Goal: Obtain resource: Download file/media

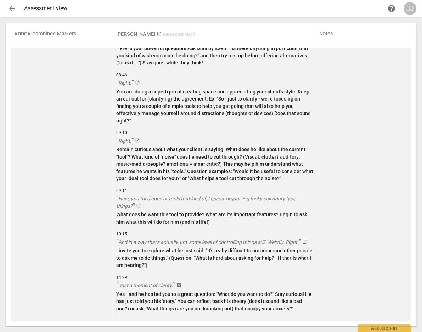
scroll to position [2342, 0]
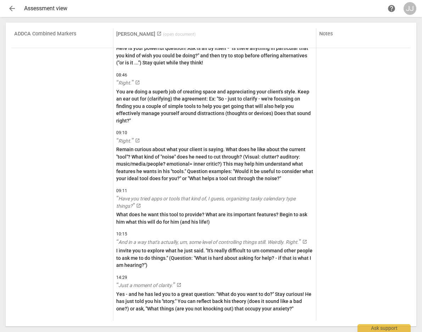
click at [163, 34] on span "( open document )" at bounding box center [179, 34] width 33 height 5
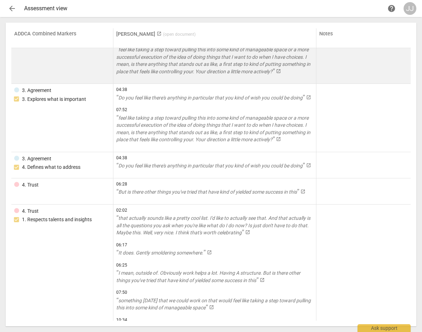
scroll to position [0, 0]
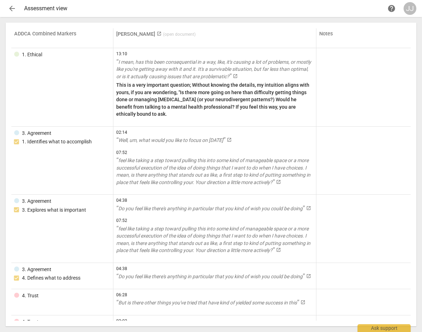
click at [408, 9] on div "JJ" at bounding box center [410, 8] width 13 height 13
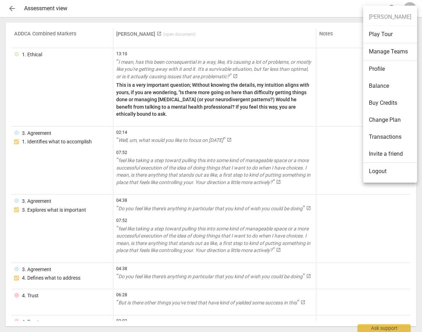
click at [407, 9] on ul "[PERSON_NAME] Play Tour Manage Teams Profile Balance Buy Credits Change Plan Tr…" at bounding box center [390, 94] width 54 height 177
click at [378, 52] on li "Manage Teams" at bounding box center [390, 51] width 54 height 17
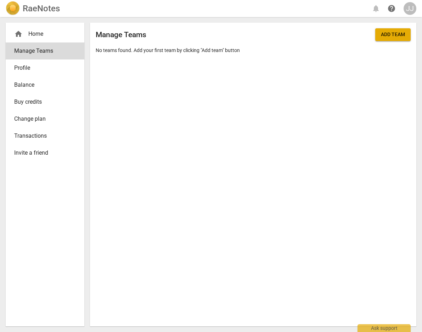
click at [9, 7] on img at bounding box center [13, 8] width 14 height 14
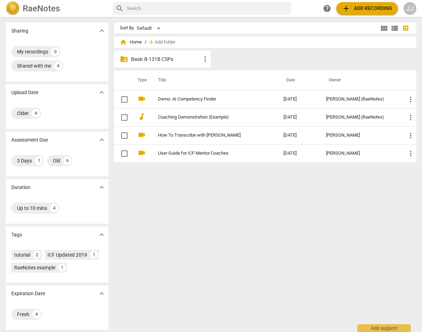
scroll to position [1, 0]
click at [33, 63] on div "Shared with me" at bounding box center [34, 65] width 34 height 7
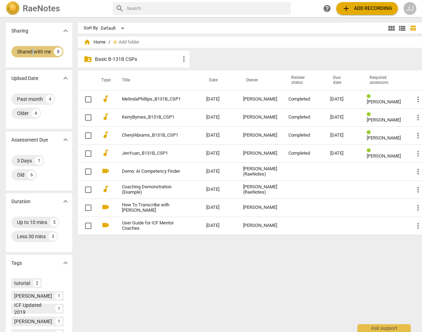
click at [33, 49] on div "Shared with me" at bounding box center [34, 51] width 34 height 7
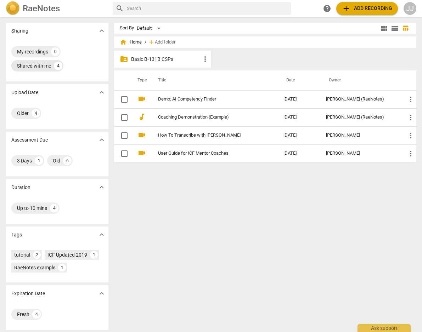
click at [33, 49] on div "My recordings" at bounding box center [32, 51] width 31 height 7
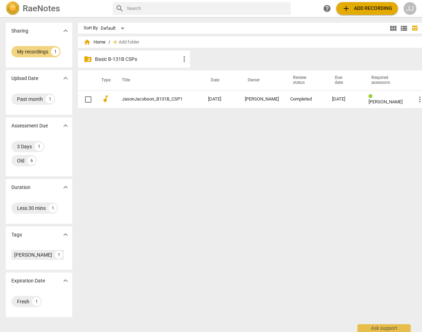
click at [61, 29] on span "expand_more" at bounding box center [65, 31] width 9 height 9
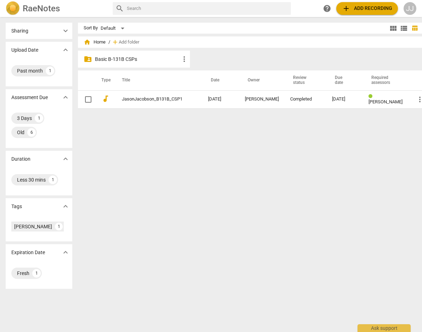
click at [61, 29] on span "expand_more" at bounding box center [65, 31] width 9 height 9
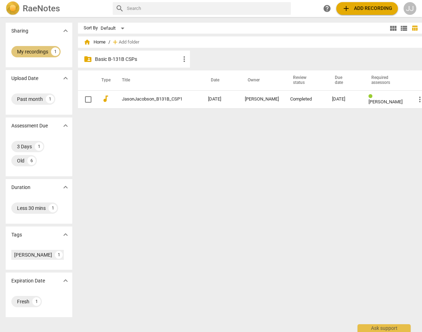
click at [41, 48] on div "My recordings" at bounding box center [32, 51] width 31 height 7
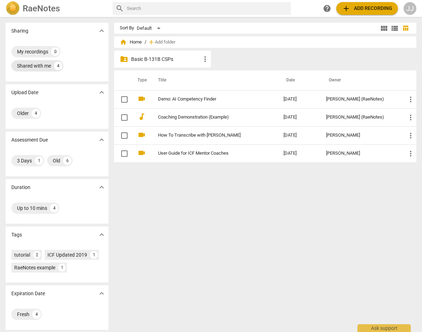
click at [36, 66] on div "Shared with me" at bounding box center [34, 65] width 34 height 7
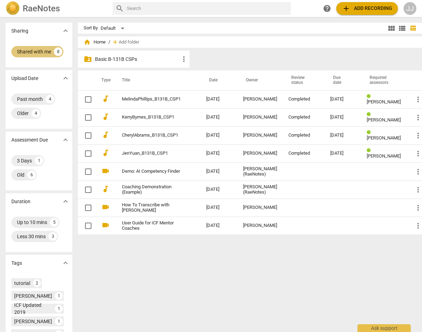
click at [37, 51] on div "Shared with me" at bounding box center [34, 51] width 34 height 7
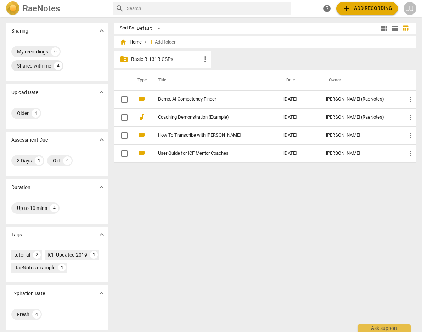
click at [40, 64] on div "Shared with me" at bounding box center [34, 65] width 34 height 7
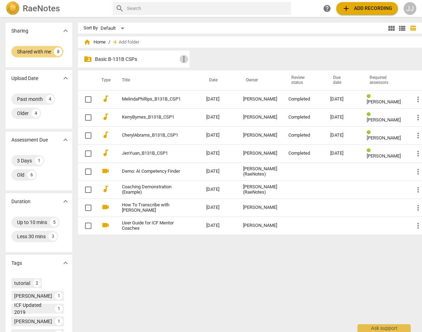
click at [180, 59] on span "more_vert" at bounding box center [184, 59] width 9 height 9
click at [118, 59] on div at bounding box center [211, 166] width 422 height 332
click at [118, 57] on p "Basic B-131B CSPs" at bounding box center [137, 59] width 85 height 7
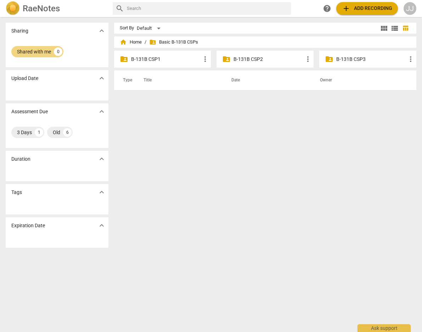
click at [154, 58] on p "B-131B CSP1" at bounding box center [166, 59] width 70 height 7
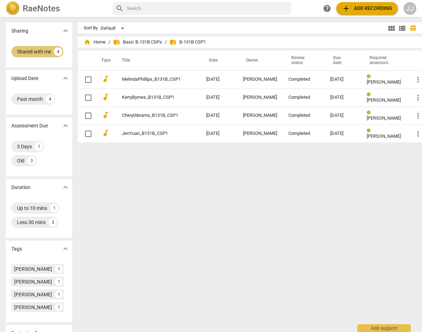
click at [29, 51] on div "Shared with me" at bounding box center [34, 51] width 34 height 7
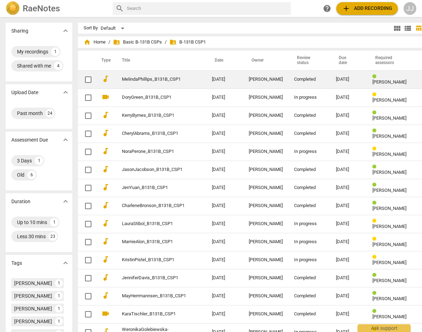
click at [420, 79] on span "more_vert" at bounding box center [424, 79] width 9 height 9
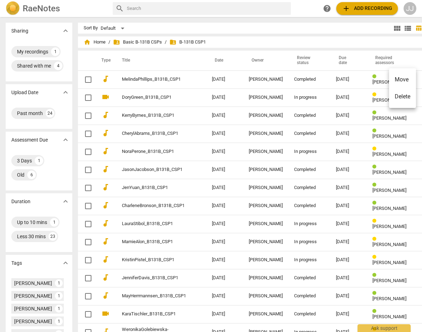
click at [304, 28] on div at bounding box center [211, 166] width 422 height 332
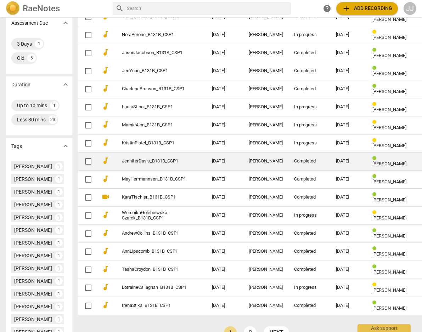
scroll to position [117, 0]
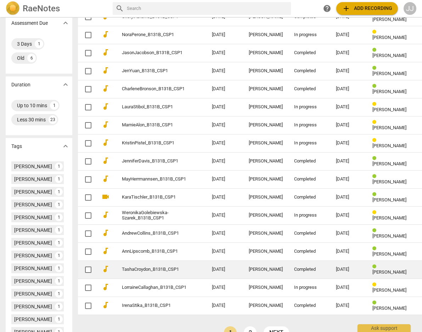
click at [122, 270] on link "TashaCroydon_B131B_CSP1" at bounding box center [154, 269] width 64 height 5
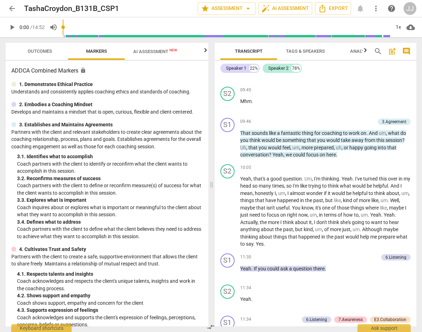
scroll to position [1668, 0]
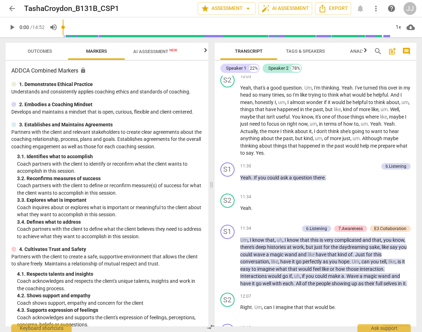
click at [365, 49] on icon "button" at bounding box center [365, 50] width 9 height 9
click at [336, 49] on span "Analytics" at bounding box center [334, 51] width 24 height 5
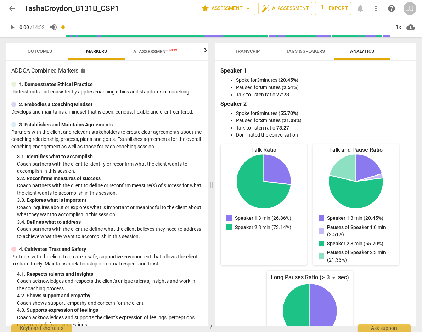
scroll to position [0, 0]
click at [299, 50] on span "Tags & Speakers" at bounding box center [305, 51] width 39 height 5
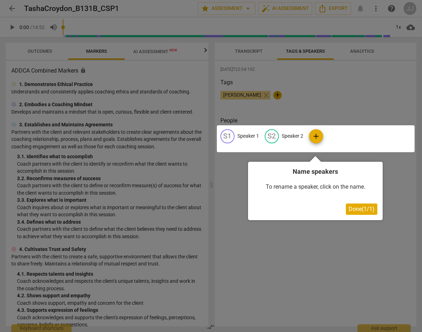
click at [247, 51] on div at bounding box center [211, 166] width 422 height 332
click at [190, 78] on div at bounding box center [211, 166] width 422 height 332
click at [355, 64] on div at bounding box center [211, 166] width 422 height 332
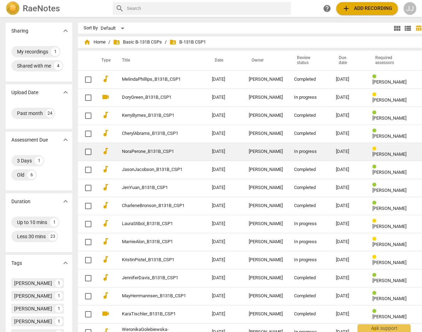
click at [134, 148] on td "NoraPerone_B131B_CSP1" at bounding box center [159, 152] width 93 height 18
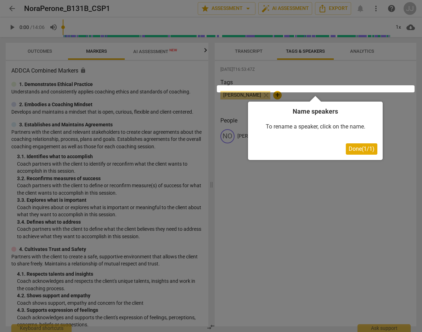
click at [308, 114] on h4 "Name speakers" at bounding box center [315, 111] width 124 height 9
click at [306, 87] on div at bounding box center [316, 88] width 198 height 7
click at [310, 50] on div at bounding box center [211, 166] width 422 height 332
click at [355, 147] on span "Done ( 1 / 1 )" at bounding box center [362, 149] width 26 height 7
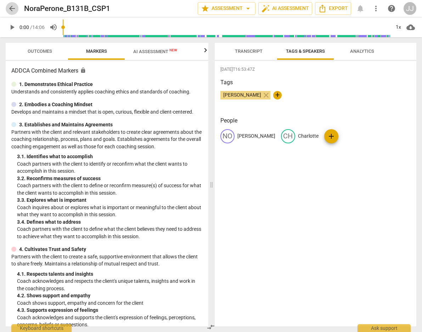
click at [11, 6] on span "arrow_back" at bounding box center [12, 8] width 9 height 9
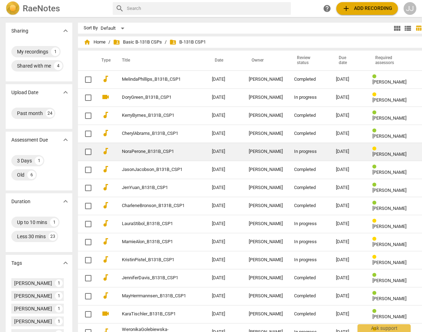
click at [128, 150] on link "NoraPerone_B131B_CSP1" at bounding box center [154, 151] width 64 height 5
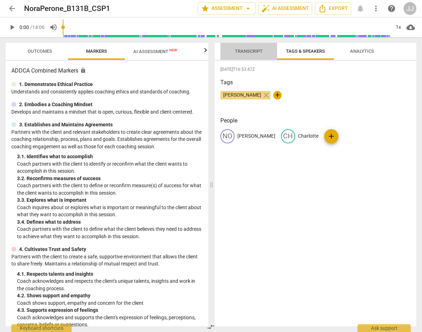
click at [243, 49] on span "Transcript" at bounding box center [249, 51] width 28 height 5
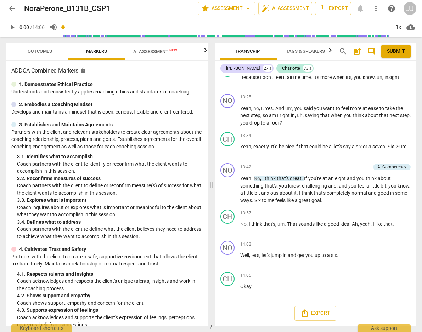
scroll to position [2433, 0]
click at [204, 49] on icon "button" at bounding box center [205, 50] width 2 height 4
click at [171, 50] on span "Scores" at bounding box center [174, 51] width 17 height 5
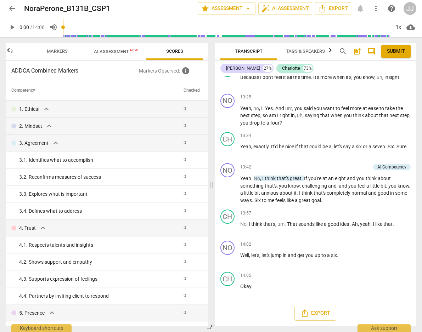
click at [9, 49] on icon "button" at bounding box center [8, 50] width 9 height 9
click at [9, 49] on div at bounding box center [9, 50] width 6 height 15
click at [41, 47] on span "Outcomes" at bounding box center [39, 52] width 41 height 10
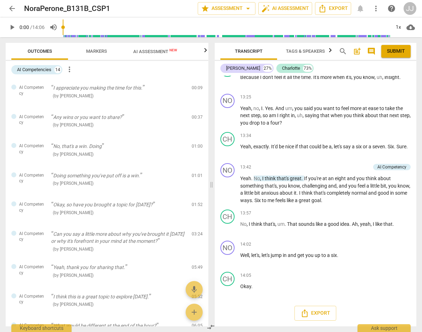
click at [330, 50] on icon "button" at bounding box center [330, 50] width 2 height 4
click at [218, 51] on icon "button" at bounding box center [217, 50] width 9 height 9
click at [218, 51] on div at bounding box center [218, 50] width 6 height 15
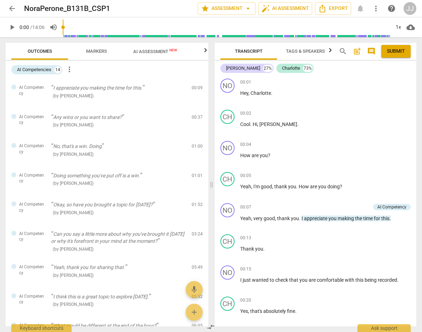
click at [10, 9] on span "arrow_back" at bounding box center [12, 8] width 9 height 9
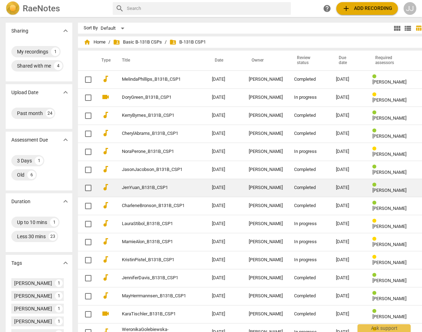
click at [294, 187] on div "Completed" at bounding box center [309, 187] width 30 height 5
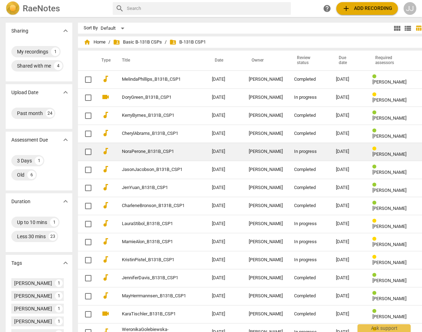
click at [294, 152] on div "In progress" at bounding box center [309, 151] width 30 height 5
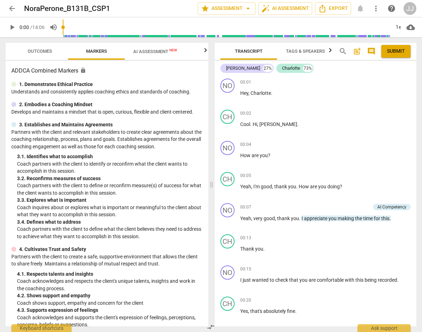
click at [13, 7] on span "arrow_back" at bounding box center [12, 8] width 9 height 9
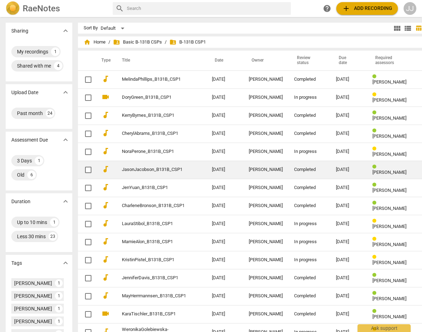
scroll to position [102, 0]
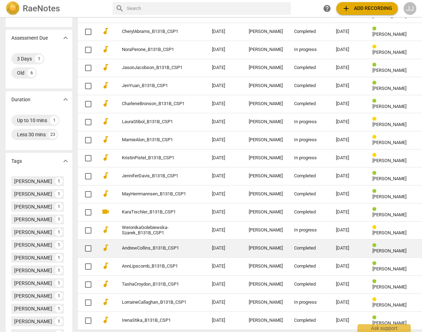
click at [294, 250] on div "Completed" at bounding box center [309, 248] width 30 height 5
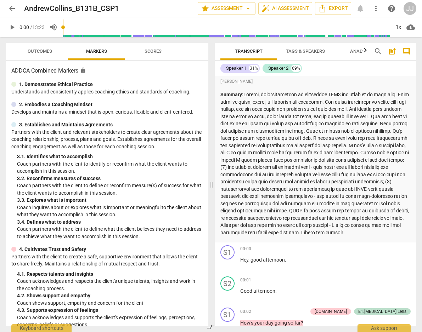
click at [10, 8] on span "arrow_back" at bounding box center [12, 8] width 9 height 9
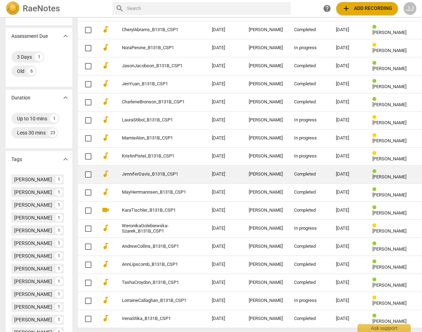
scroll to position [198, 0]
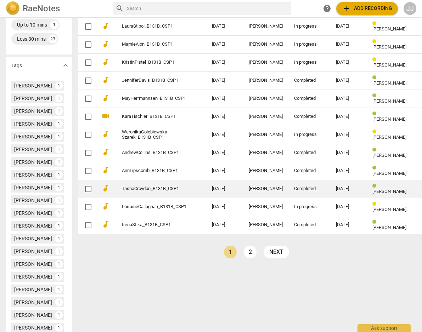
click at [298, 190] on div "Completed" at bounding box center [309, 188] width 30 height 5
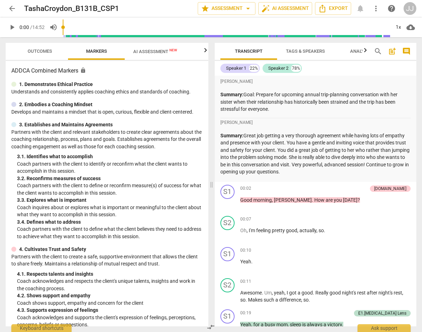
click at [12, 7] on span "arrow_back" at bounding box center [12, 8] width 9 height 9
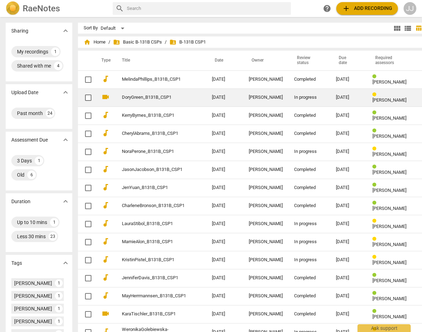
click at [294, 97] on div "In progress" at bounding box center [309, 97] width 30 height 5
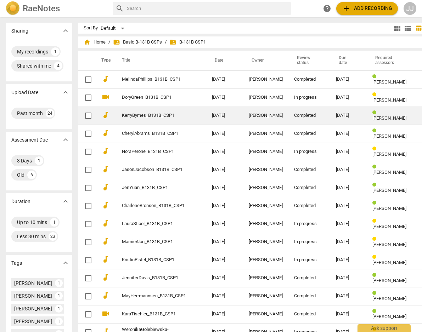
click at [295, 115] on div "Completed" at bounding box center [309, 115] width 30 height 5
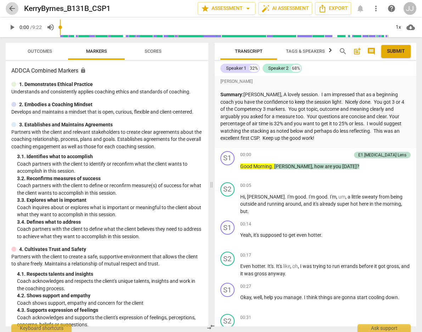
click at [12, 5] on span "arrow_back" at bounding box center [12, 8] width 9 height 9
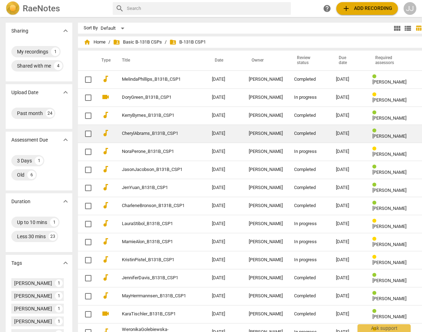
click at [301, 132] on div "Completed" at bounding box center [309, 133] width 30 height 5
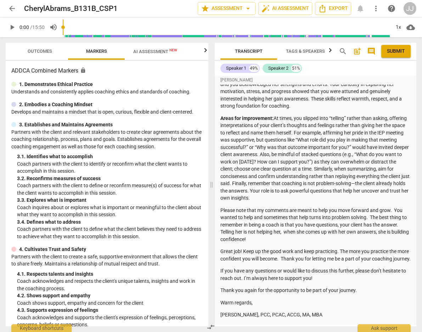
scroll to position [159, 0]
click at [10, 9] on span "arrow_back" at bounding box center [12, 8] width 9 height 9
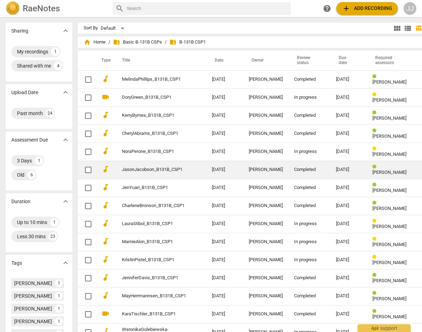
click at [294, 169] on div "Completed" at bounding box center [309, 169] width 30 height 5
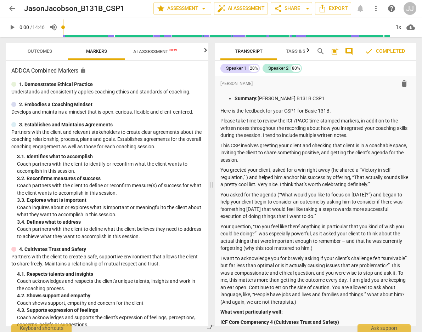
click at [9, 7] on span "arrow_back" at bounding box center [12, 8] width 9 height 9
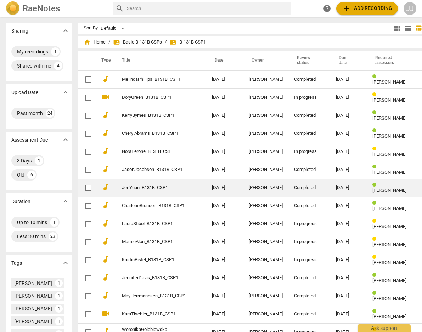
click at [294, 186] on div "Completed" at bounding box center [309, 187] width 30 height 5
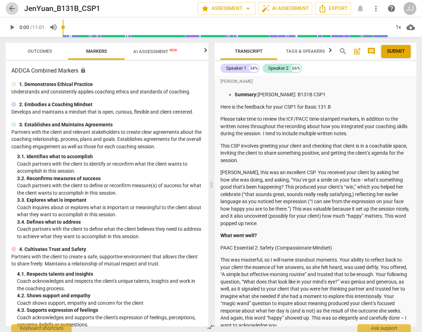
click at [9, 7] on span "arrow_back" at bounding box center [12, 8] width 9 height 9
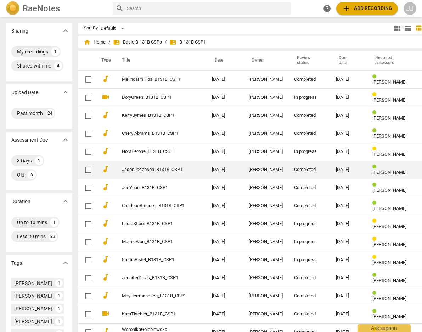
click at [293, 167] on td "Completed" at bounding box center [309, 170] width 42 height 18
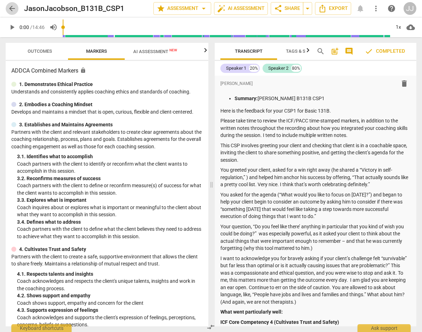
click at [11, 5] on span "arrow_back" at bounding box center [12, 8] width 9 height 9
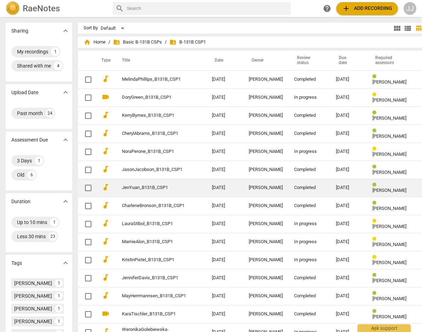
click at [296, 188] on div "Completed" at bounding box center [309, 187] width 30 height 5
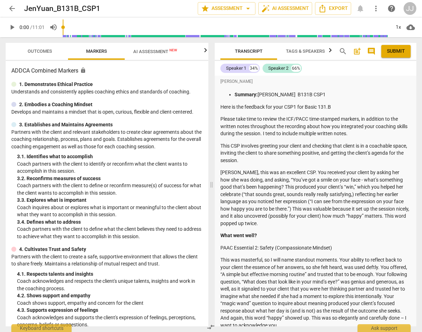
click at [14, 6] on span "arrow_back" at bounding box center [12, 8] width 9 height 9
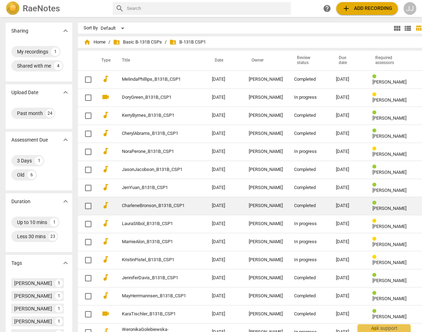
click at [299, 206] on div "Completed" at bounding box center [309, 205] width 30 height 5
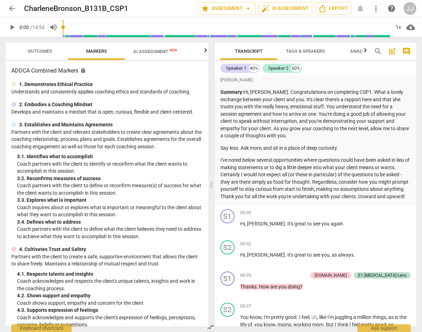
scroll to position [3, 0]
click at [12, 7] on span "arrow_back" at bounding box center [12, 8] width 9 height 9
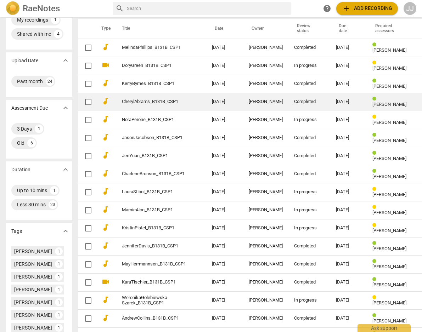
scroll to position [33, 0]
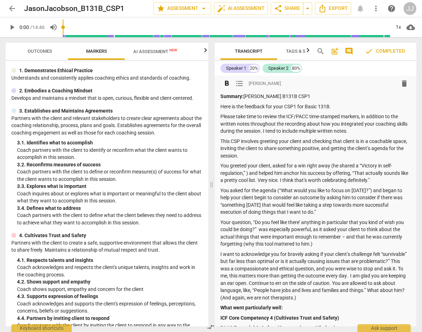
click at [240, 83] on span "format_list_bulleted" at bounding box center [239, 83] width 9 height 9
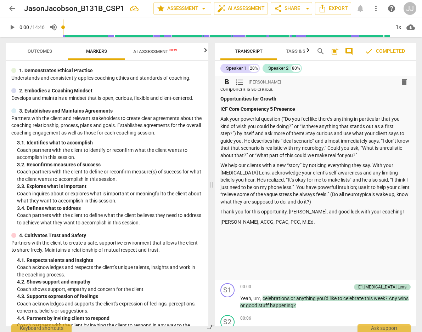
scroll to position [312, 0]
click at [39, 50] on span "Outcomes" at bounding box center [40, 51] width 24 height 5
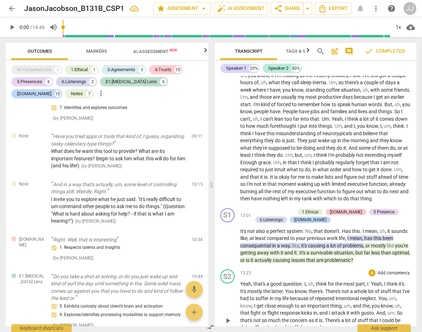
scroll to position [2171, 0]
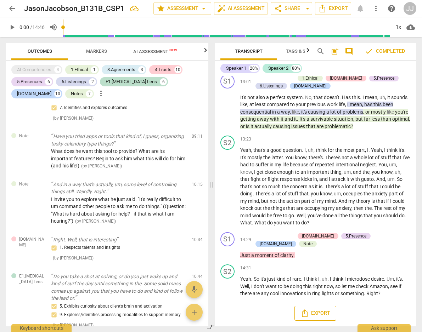
click at [315, 311] on span "Export" at bounding box center [315, 313] width 30 height 9
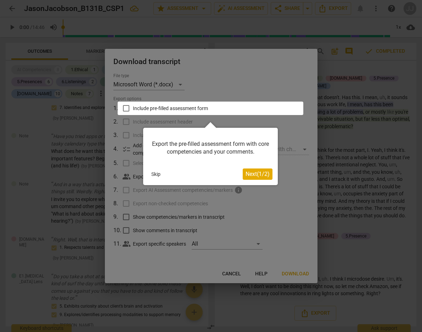
click at [126, 107] on div at bounding box center [211, 108] width 186 height 13
click at [249, 174] on span "Next ( 1 / 2 )" at bounding box center [258, 174] width 24 height 7
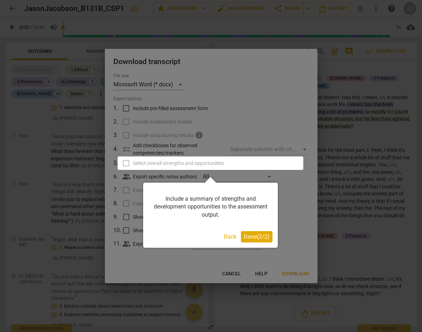
click at [254, 236] on span "Done ( 2 / 2 )" at bounding box center [257, 236] width 26 height 7
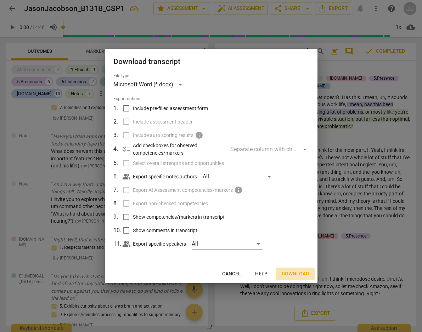
click at [293, 273] on span "Download" at bounding box center [295, 274] width 27 height 7
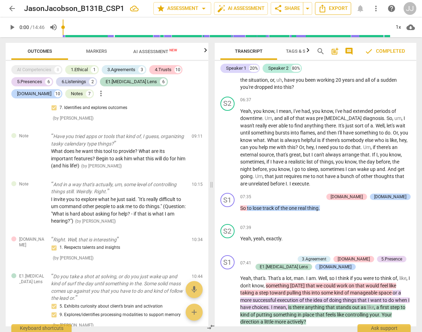
scroll to position [1029, 0]
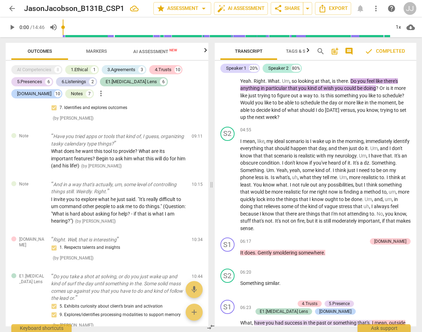
click at [9, 8] on span "arrow_back" at bounding box center [12, 8] width 9 height 9
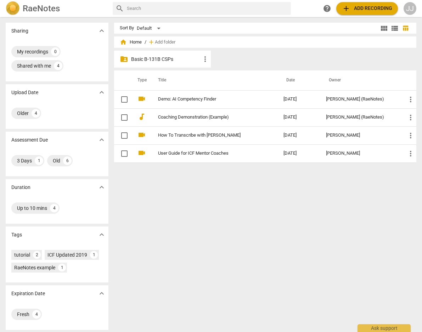
click at [22, 32] on p "Sharing" at bounding box center [19, 30] width 17 height 7
click at [24, 66] on div "Shared with me" at bounding box center [34, 65] width 34 height 7
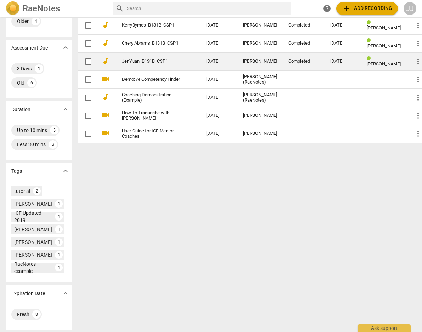
scroll to position [93, 0]
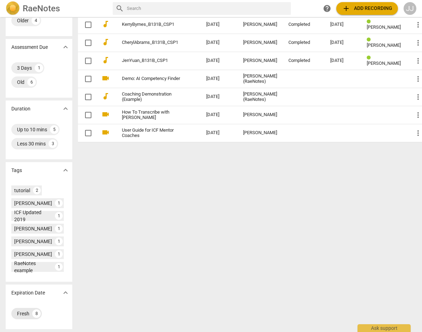
click at [24, 313] on div "Fresh" at bounding box center [23, 313] width 12 height 7
